Goal: Task Accomplishment & Management: Use online tool/utility

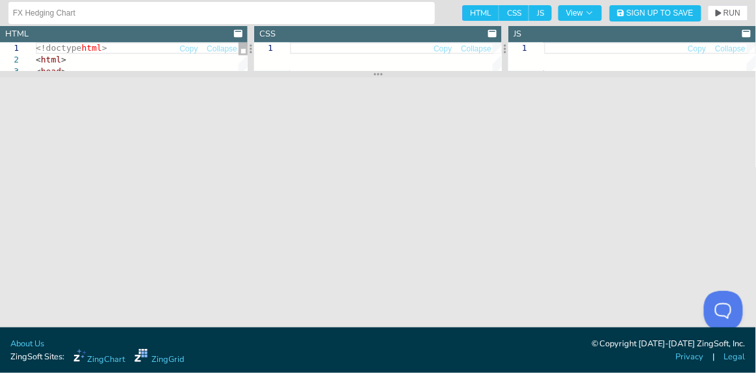
drag, startPoint x: 465, startPoint y: 157, endPoint x: 469, endPoint y: 77, distance: 80.7
click at [469, 77] on section at bounding box center [378, 74] width 756 height 7
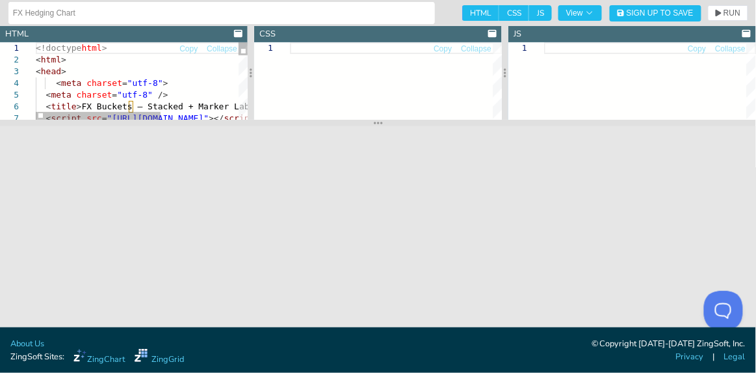
drag, startPoint x: 354, startPoint y: 77, endPoint x: 344, endPoint y: 125, distance: 49.2
click at [344, 125] on section at bounding box center [378, 123] width 756 height 7
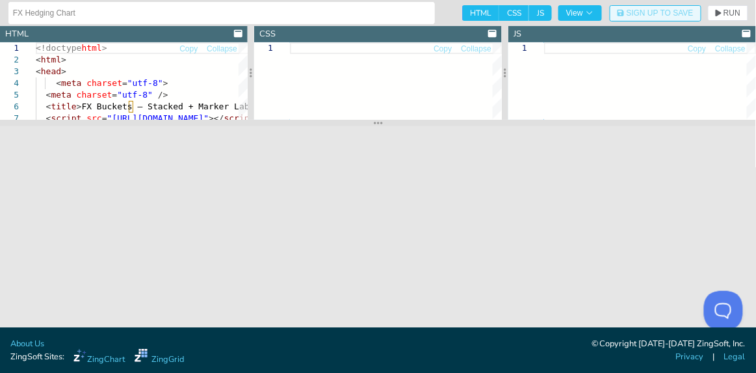
click at [664, 19] on button "Sign Up to Save" at bounding box center [656, 13] width 92 height 16
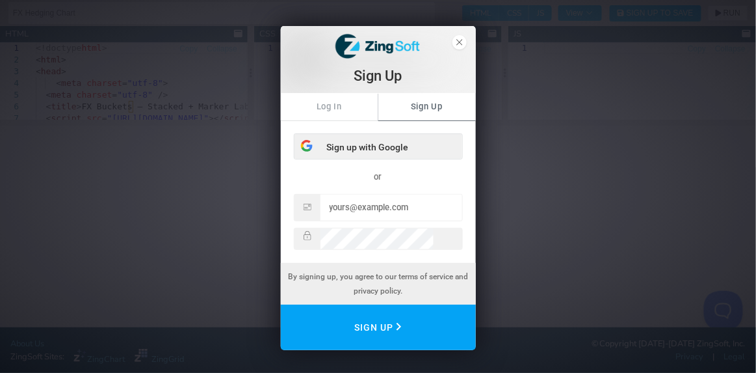
click at [360, 140] on div "Sign up with Google" at bounding box center [379, 147] width 168 height 26
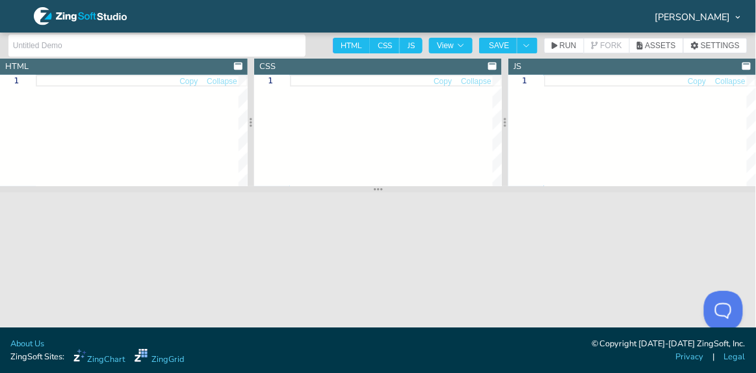
type textarea "<!doctype html> <html> <head> <meta charset="utf-8"> <meta charset="utf-8" /> <…"
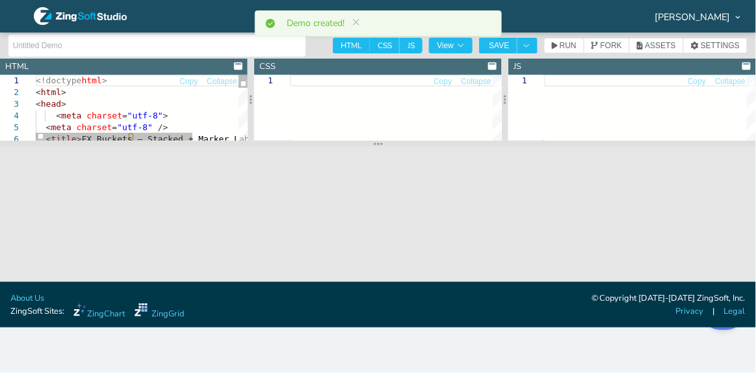
click at [727, 16] on span "[PERSON_NAME]" at bounding box center [692, 16] width 75 height 9
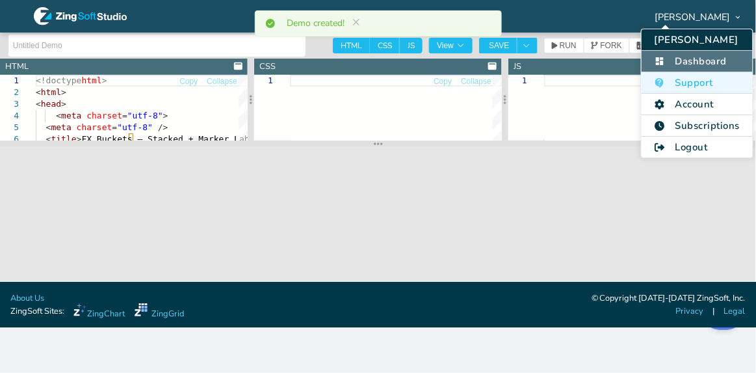
click at [705, 59] on li "Dashboard" at bounding box center [697, 61] width 111 height 21
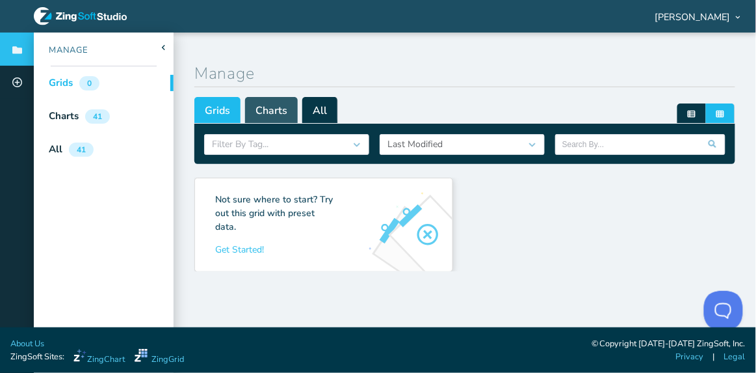
click at [274, 110] on span "Charts" at bounding box center [271, 110] width 53 height 26
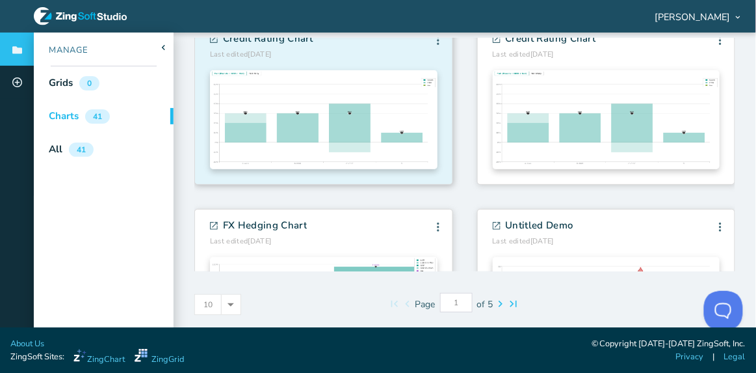
scroll to position [211, 0]
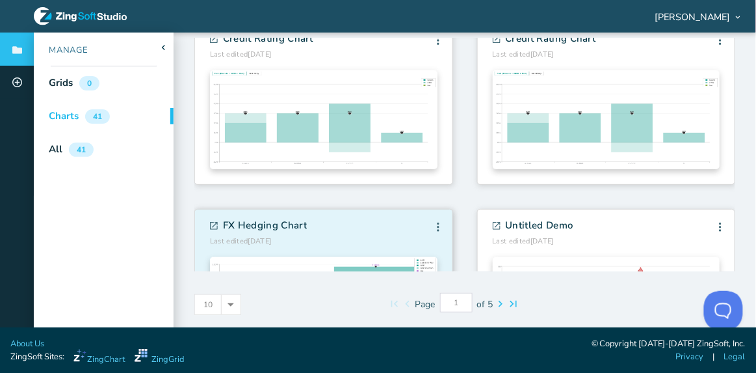
click at [267, 231] on h3 "FX Hedging Chart" at bounding box center [258, 226] width 97 height 15
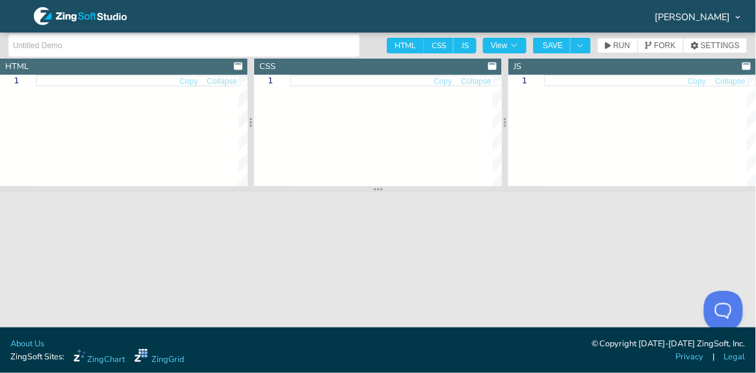
type input "FX Hedging Chart"
type textarea "<!doctype html> <html> <head> <meta charset="utf-8"> <meta charset="utf-8" /> <…"
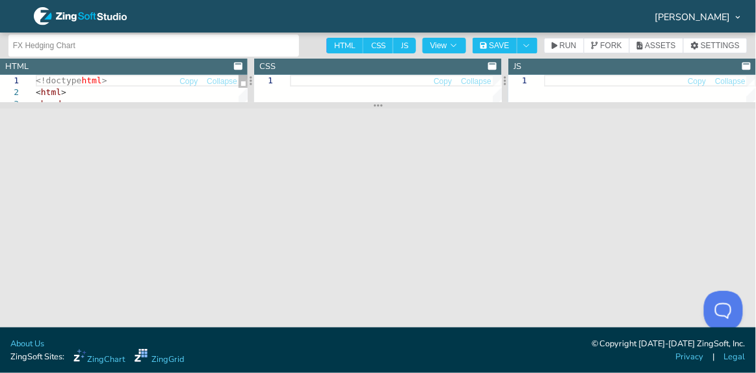
drag, startPoint x: 382, startPoint y: 192, endPoint x: 358, endPoint y: 82, distance: 113.1
click at [358, 102] on section at bounding box center [378, 105] width 756 height 7
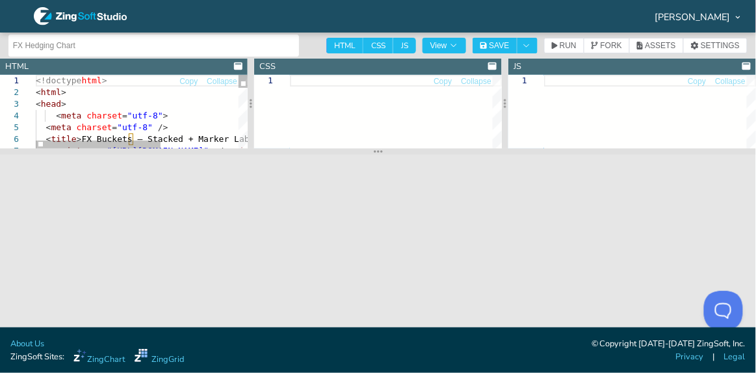
drag, startPoint x: 381, startPoint y: 80, endPoint x: 345, endPoint y: 100, distance: 41.6
click at [371, 149] on section "HTML Copy Collapse 1 2 3 4 5 6 7 <!doctype html > < html > < head > < meta char…" at bounding box center [378, 193] width 756 height 269
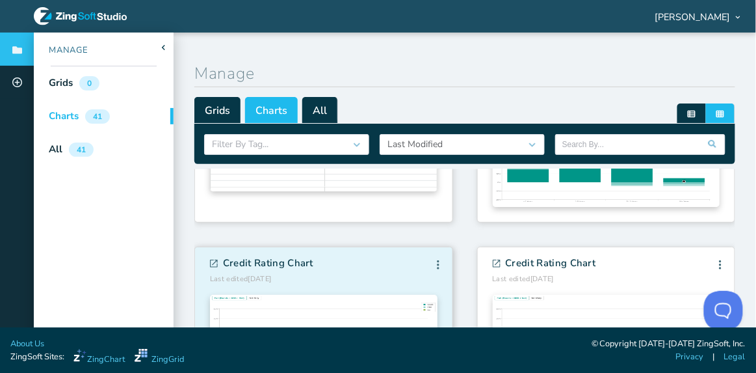
scroll to position [75, 0]
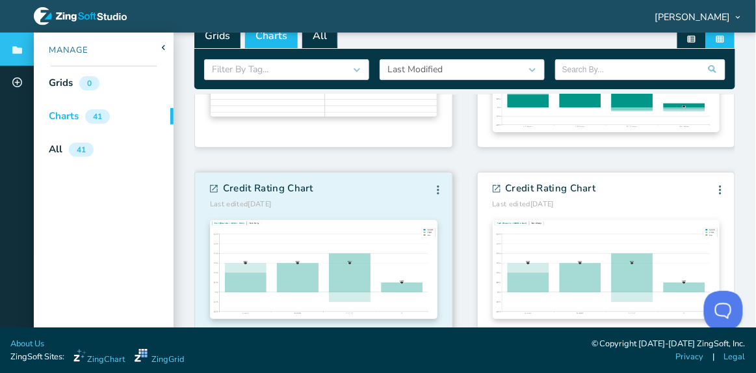
click at [331, 257] on section "Credit Rating Chart Last edited [DATE] Edit Info Fork [GEOGRAPHIC_DATA] Edit In…" at bounding box center [323, 252] width 257 height 161
click at [254, 187] on span "Credit Rating Chart" at bounding box center [268, 188] width 90 height 15
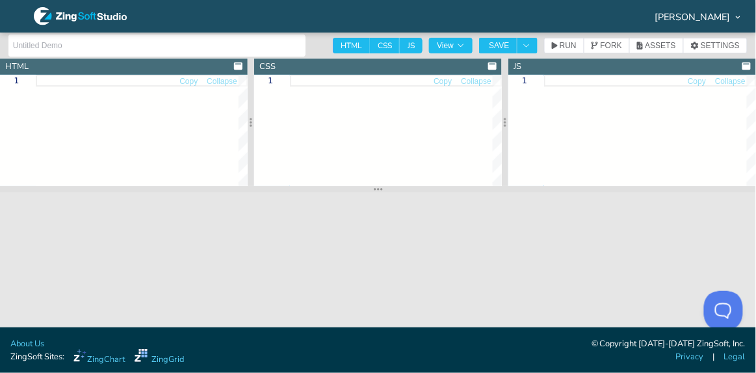
type input "Credit Rating Chart"
type textarea "<!doctype html> <html> <head> <meta charset="utf-8"> <meta charset="utf-8" /> <…"
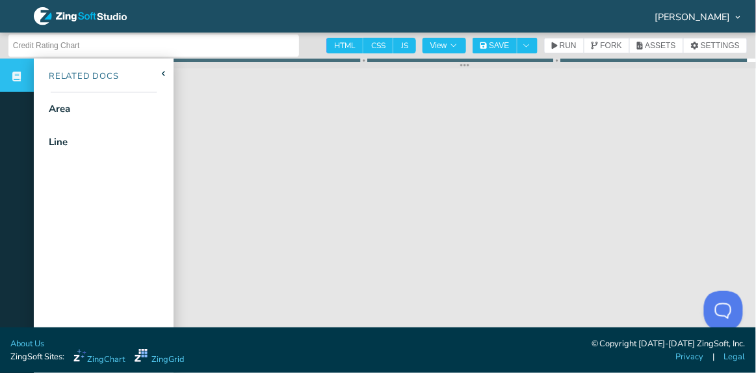
drag, startPoint x: 458, startPoint y: 235, endPoint x: 456, endPoint y: 62, distance: 172.9
click at [460, 62] on icon at bounding box center [464, 65] width 9 height 10
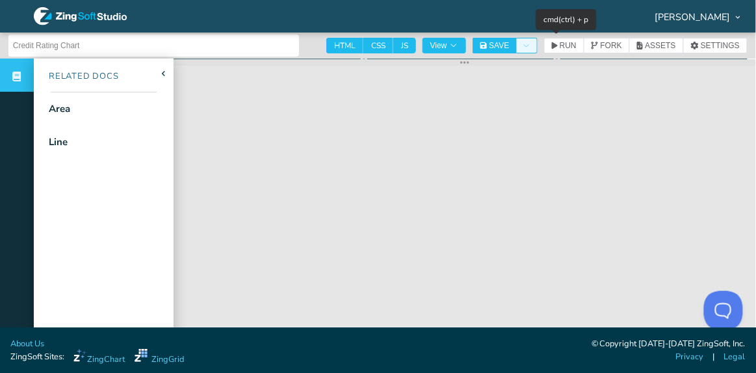
click at [524, 42] on span "Toggle Dropdown" at bounding box center [527, 46] width 12 height 8
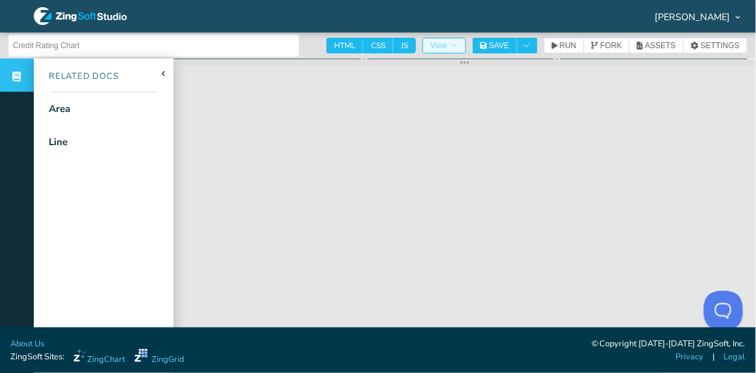
click at [449, 39] on button "View" at bounding box center [445, 46] width 44 height 16
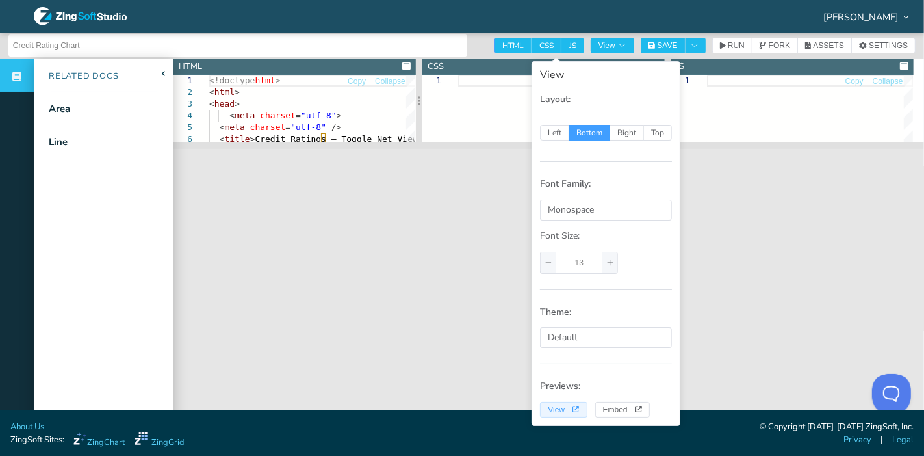
click at [572, 372] on button "View" at bounding box center [563, 410] width 47 height 16
click at [691, 46] on icon "Toggle Dropdown" at bounding box center [695, 46] width 8 height 8
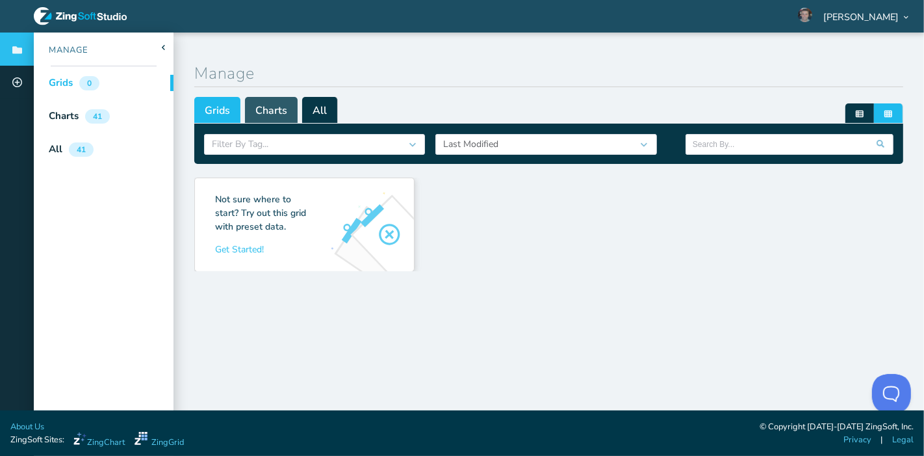
click at [268, 106] on span "Charts" at bounding box center [271, 110] width 53 height 26
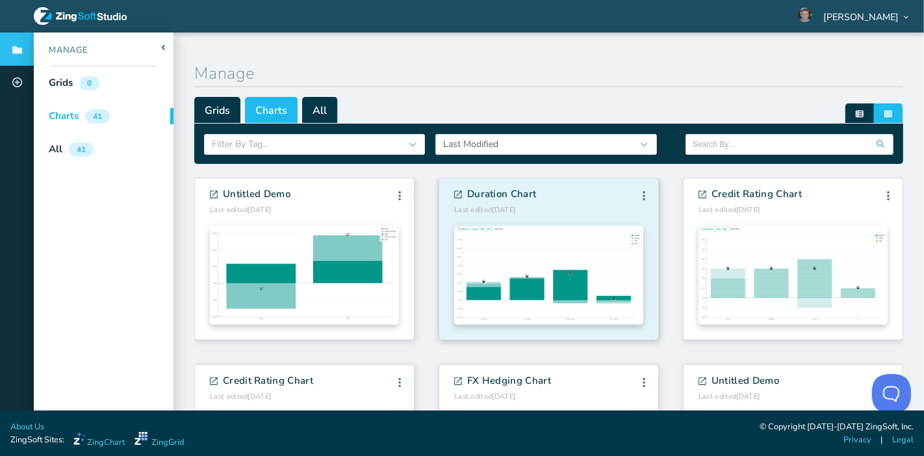
scroll to position [75, 0]
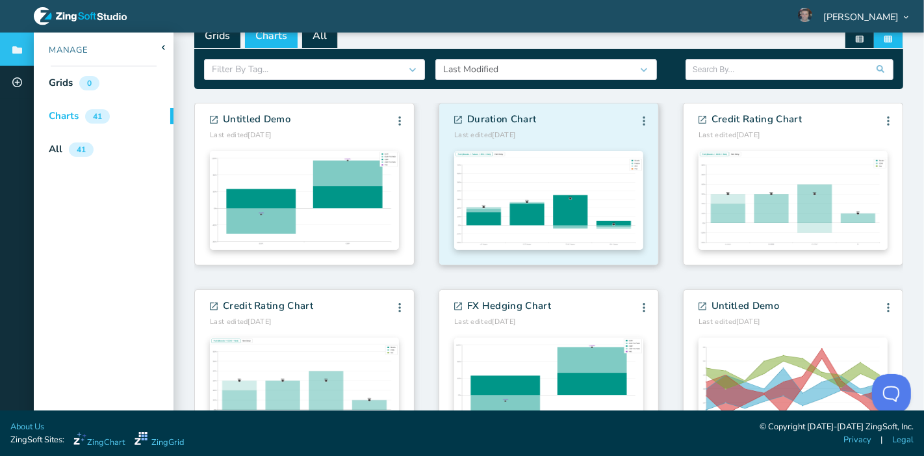
click at [557, 232] on img at bounding box center [548, 200] width 189 height 99
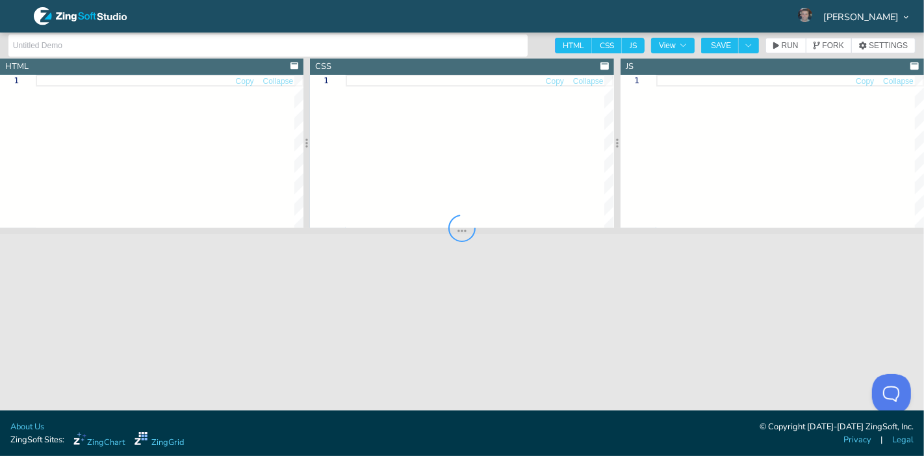
type input "Duration Chart"
type textarea "<!doctype html> <html> <head> <meta charset="utf-8"> <meta charset="utf-8" /> <…"
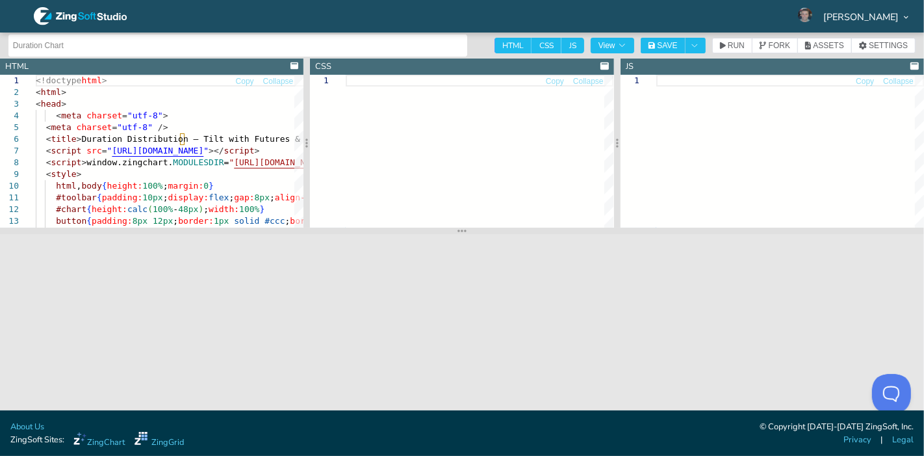
click at [640, 40] on div "SAVE" at bounding box center [671, 46] width 72 height 16
click at [629, 40] on button "View" at bounding box center [613, 46] width 44 height 16
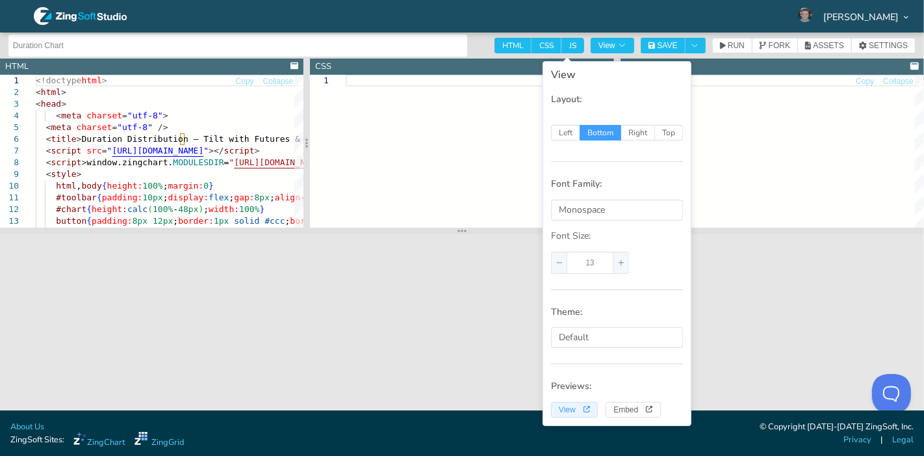
click at [571, 372] on span "View" at bounding box center [574, 410] width 31 height 8
